Goal: Use online tool/utility: Utilize a website feature to perform a specific function

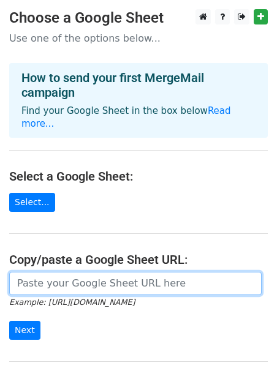
click at [65, 274] on input "url" at bounding box center [135, 283] width 252 height 23
paste input "https://docs.google.com/spreadsheets/d/1uhmu7BLw4mWo89Qhdd4VktEc530b-Nd8U63muf2…"
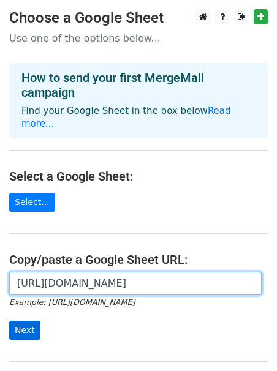
type input "https://docs.google.com/spreadsheets/d/1uhmu7BLw4mWo89Qhdd4VktEc530b-Nd8U63muf2…"
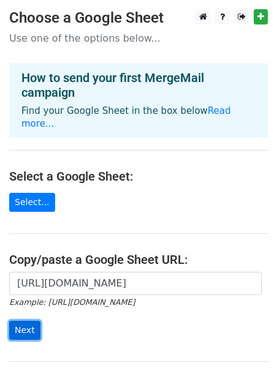
click at [25, 321] on input "Next" at bounding box center [24, 330] width 31 height 19
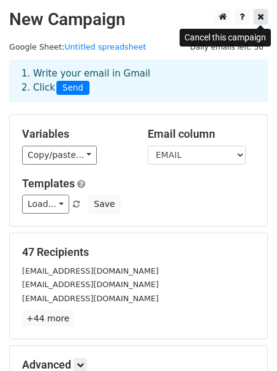
click at [259, 16] on icon at bounding box center [260, 16] width 7 height 9
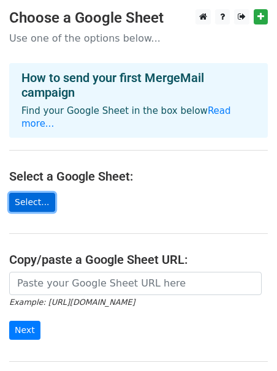
click at [28, 193] on link "Select..." at bounding box center [32, 202] width 46 height 19
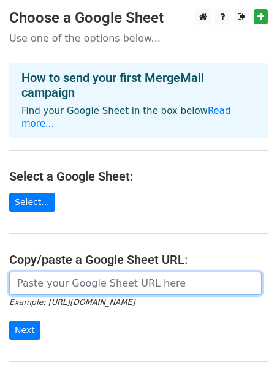
click at [86, 276] on input "url" at bounding box center [135, 283] width 252 height 23
paste input "https://docs.google.com/spreadsheets/d/1uhmu7BLw4mWo89Qhdd4VktEc530b-Nd8U63muf2…"
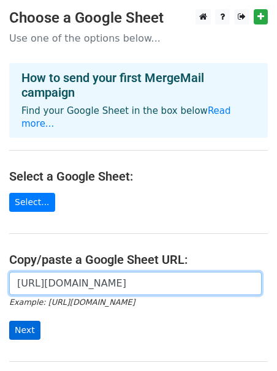
type input "https://docs.google.com/spreadsheets/d/1uhmu7BLw4mWo89Qhdd4VktEc530b-Nd8U63muf2…"
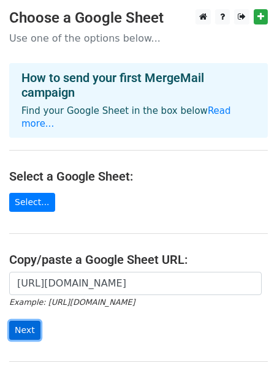
click at [18, 321] on input "Next" at bounding box center [24, 330] width 31 height 19
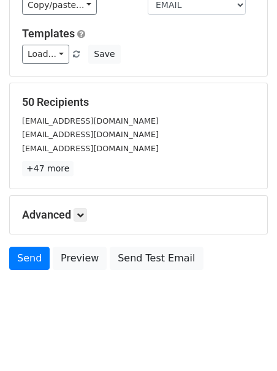
scroll to position [153, 0]
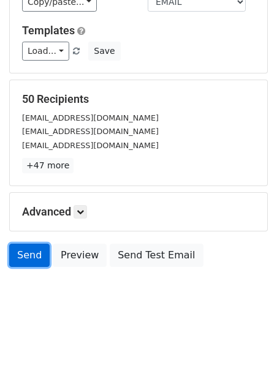
click at [34, 255] on link "Send" at bounding box center [29, 255] width 40 height 23
